Goal: Task Accomplishment & Management: Manage account settings

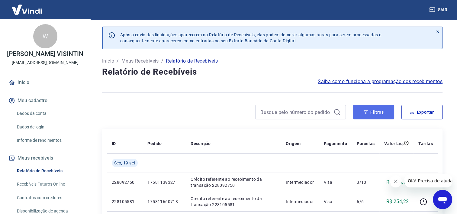
click at [367, 117] on button "Filtros" at bounding box center [373, 112] width 41 height 14
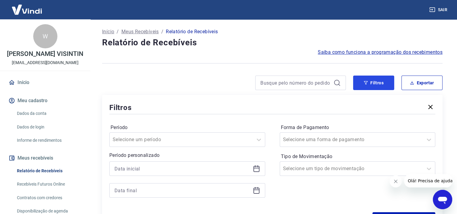
scroll to position [91, 0]
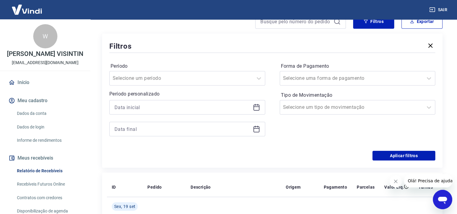
click at [257, 108] on icon at bounding box center [256, 106] width 7 height 7
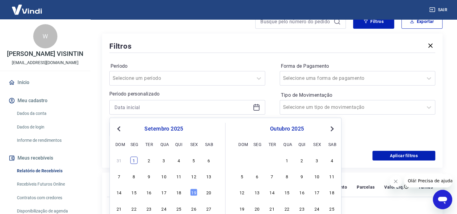
click at [135, 159] on div "1" at bounding box center [133, 159] width 7 height 7
type input "[DATE]"
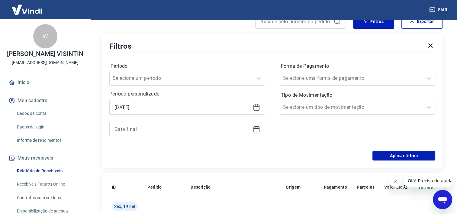
click at [254, 128] on icon at bounding box center [256, 128] width 6 height 1
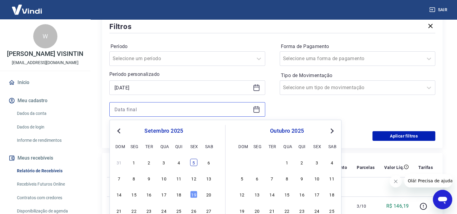
scroll to position [121, 0]
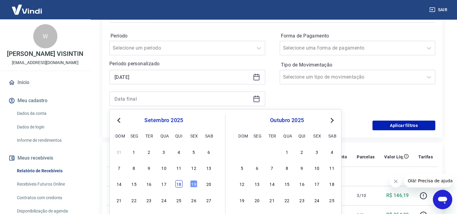
click at [181, 181] on div "18" at bounding box center [178, 183] width 7 height 7
type input "[DATE]"
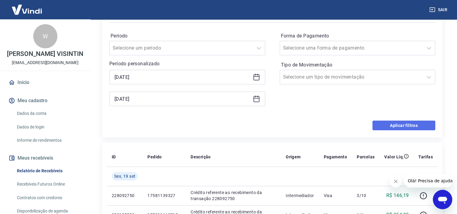
click at [410, 126] on button "Aplicar filtros" at bounding box center [403, 125] width 63 height 10
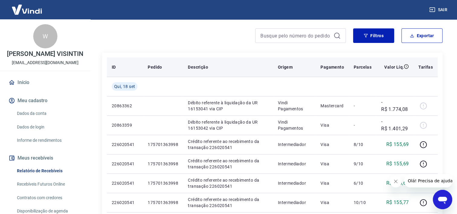
scroll to position [91, 0]
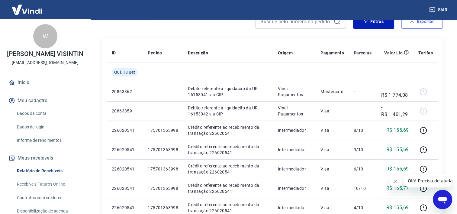
click at [425, 24] on button "Exportar" at bounding box center [421, 21] width 41 height 14
type input "[DATE]"
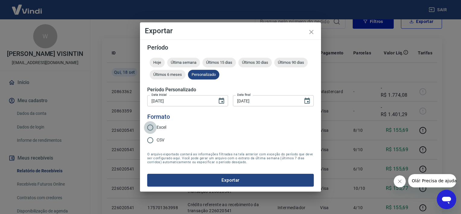
click at [153, 128] on input "Excel" at bounding box center [150, 127] width 13 height 13
radio input "true"
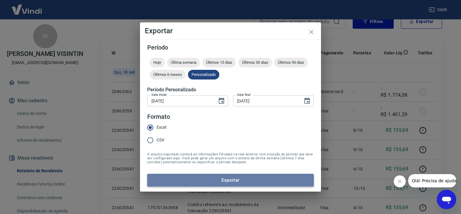
click at [244, 180] on button "Exportar" at bounding box center [230, 180] width 167 height 13
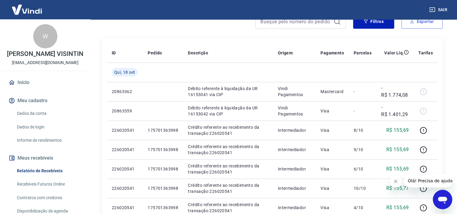
click at [416, 25] on button "Exportar" at bounding box center [421, 21] width 41 height 14
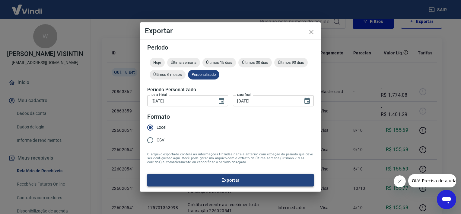
click at [227, 177] on button "Exportar" at bounding box center [230, 180] width 167 height 13
